Goal: Task Accomplishment & Management: Manage account settings

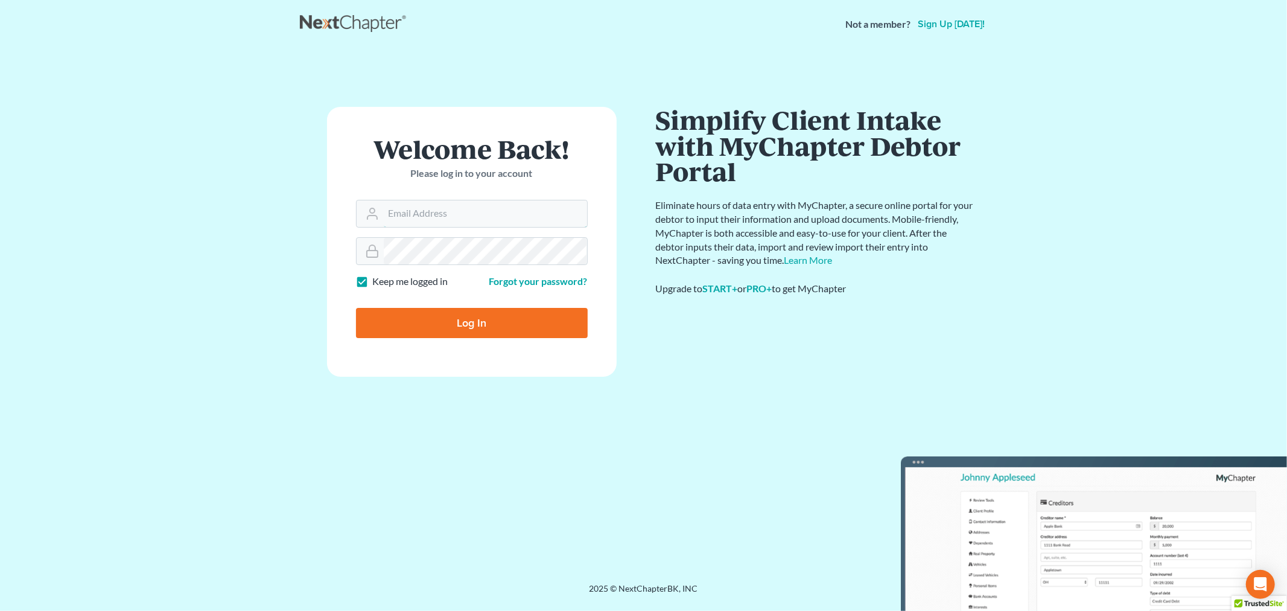
type input "[PERSON_NAME][EMAIL_ADDRESS][DOMAIN_NAME]"
click at [488, 321] on input "Log In" at bounding box center [472, 323] width 232 height 30
type input "Thinking..."
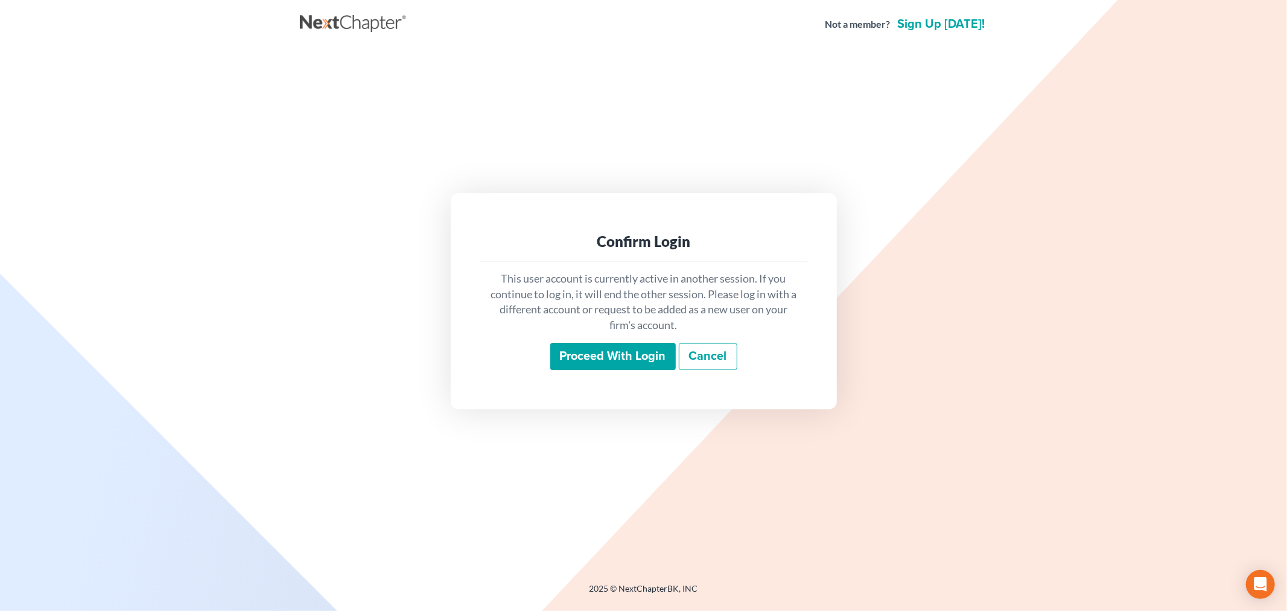
click at [594, 354] on input "Proceed with login" at bounding box center [613, 357] width 126 height 28
